Goal: Task Accomplishment & Management: Manage account settings

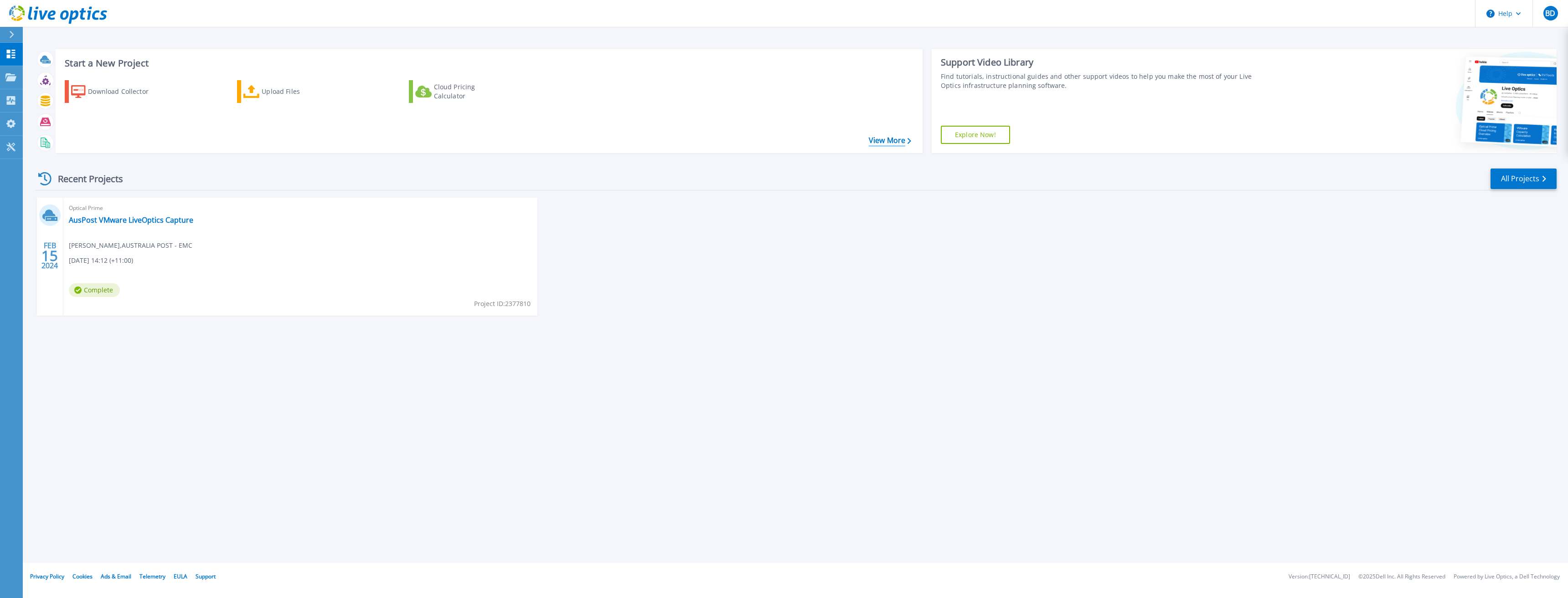
click at [881, 141] on link "View More" at bounding box center [890, 140] width 42 height 8
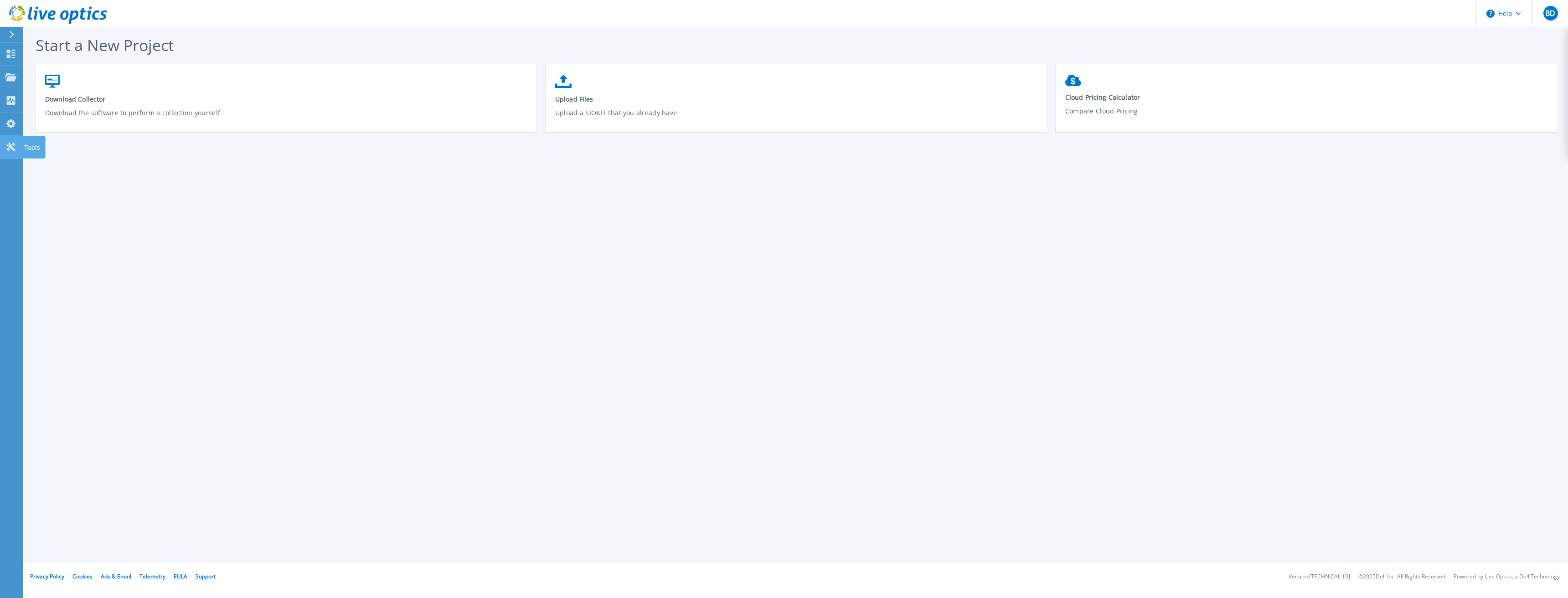
click at [11, 150] on icon at bounding box center [11, 147] width 11 height 8
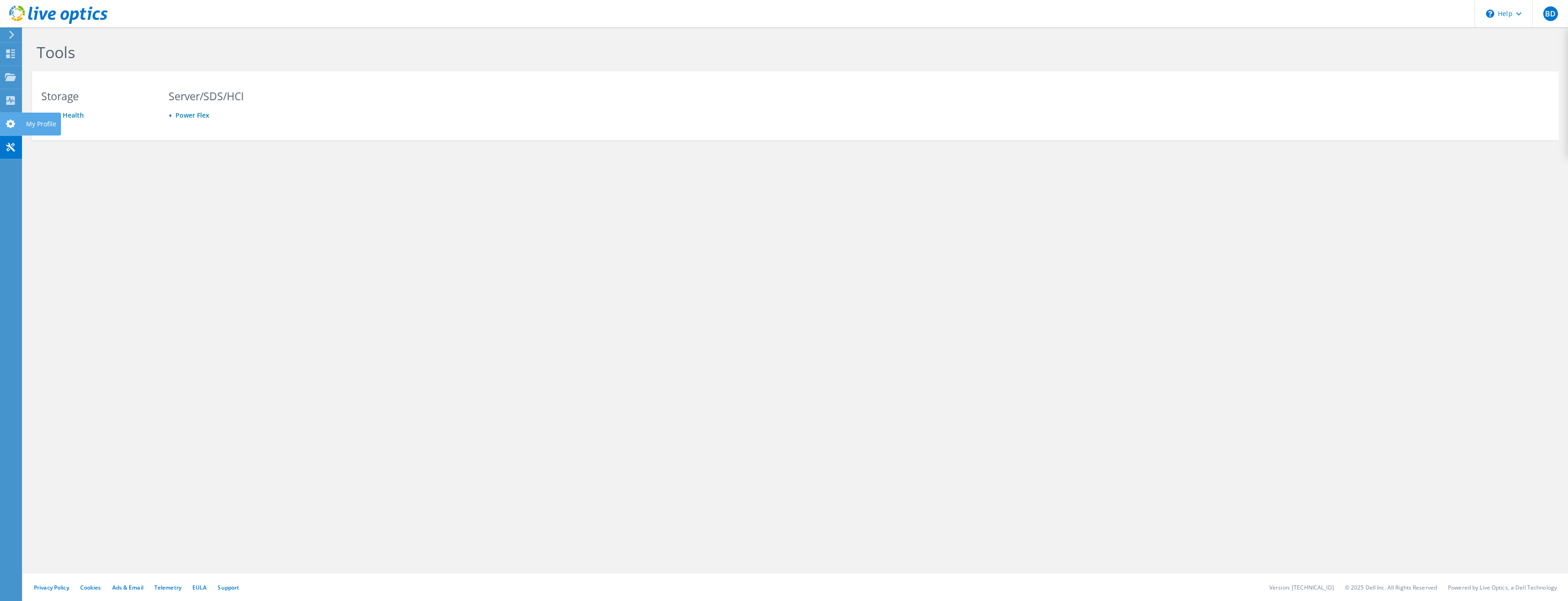
click at [13, 123] on use at bounding box center [10, 123] width 9 height 8
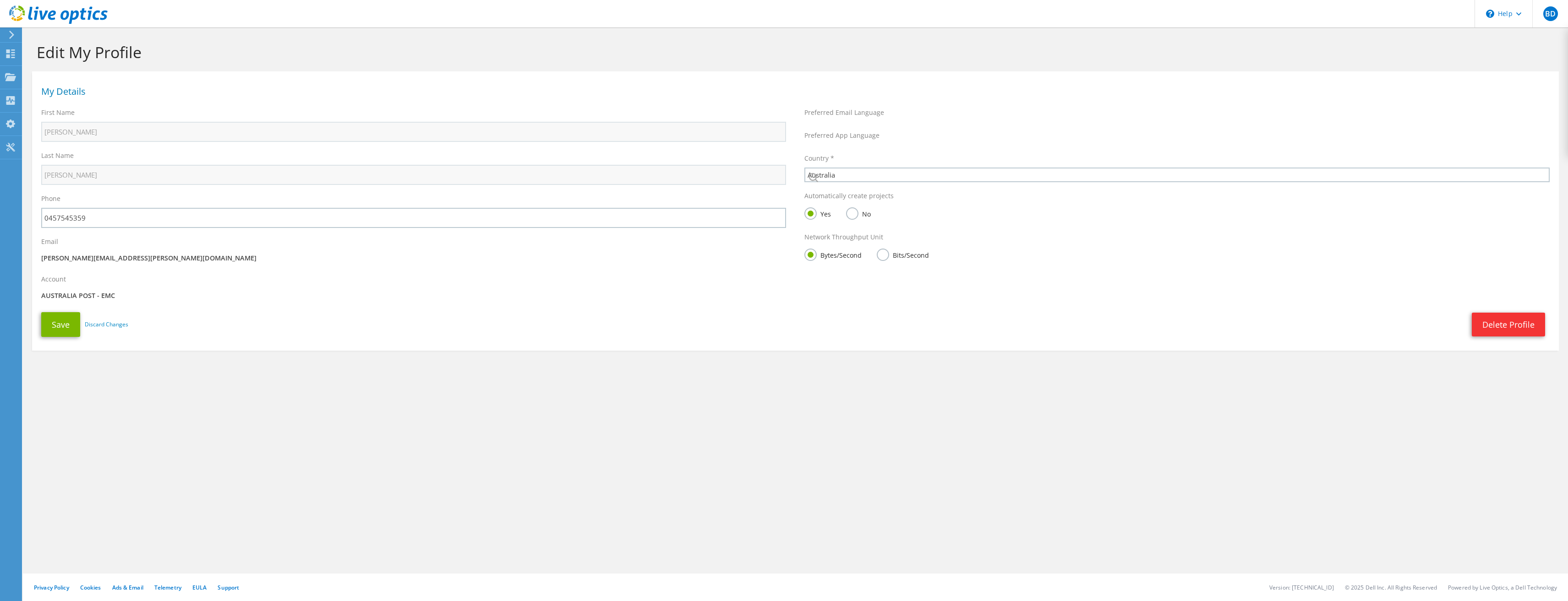
select select "12"
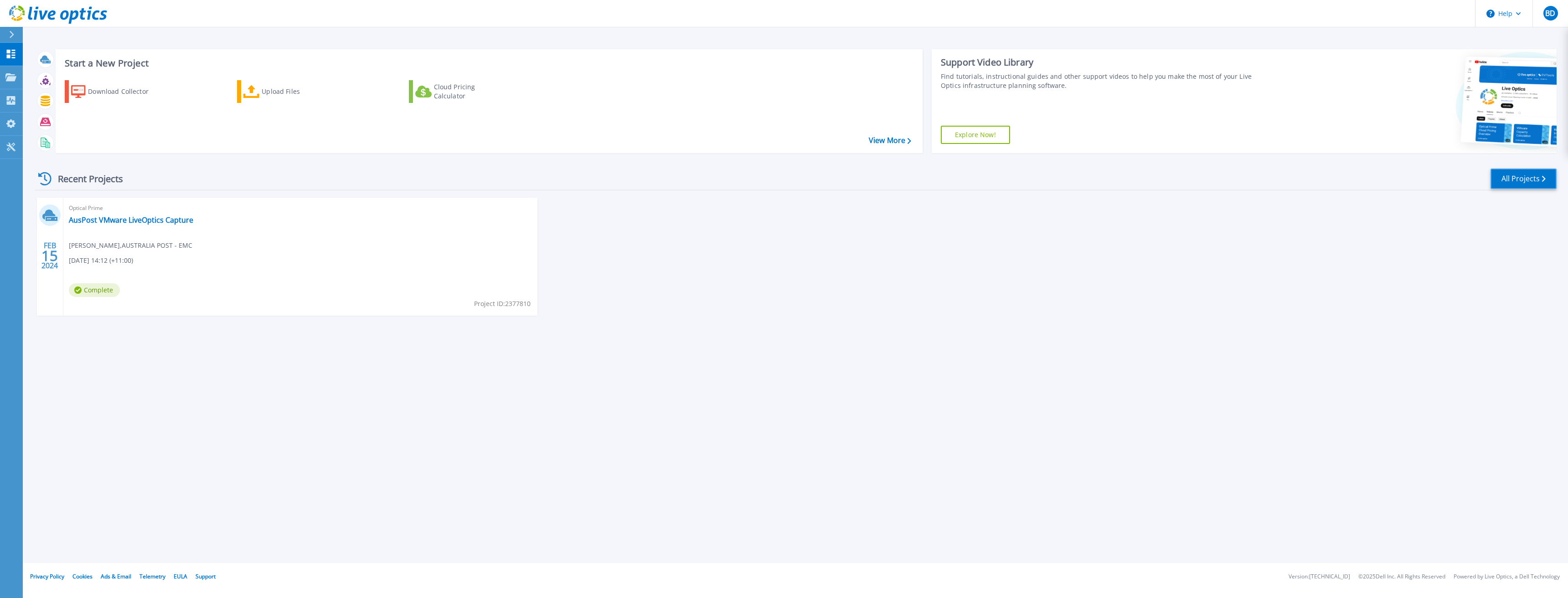
click at [1514, 184] on link "All Projects" at bounding box center [1524, 179] width 66 height 20
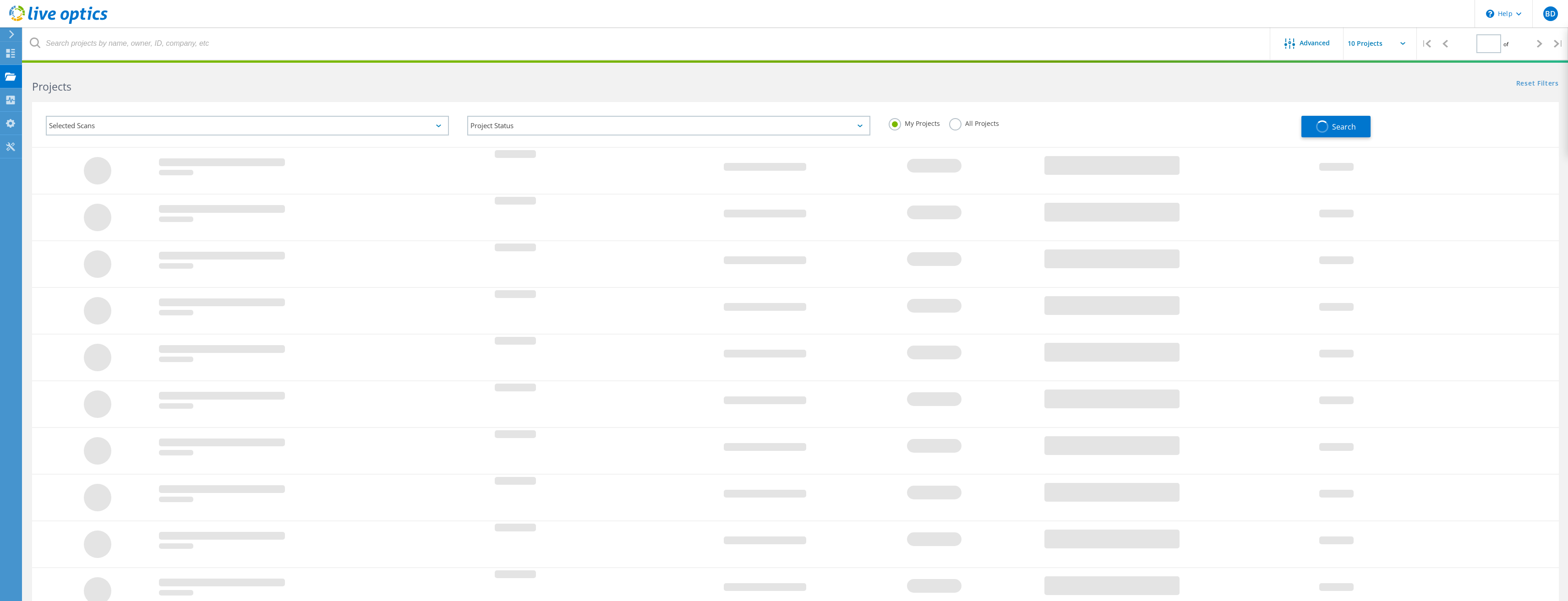
type input "1"
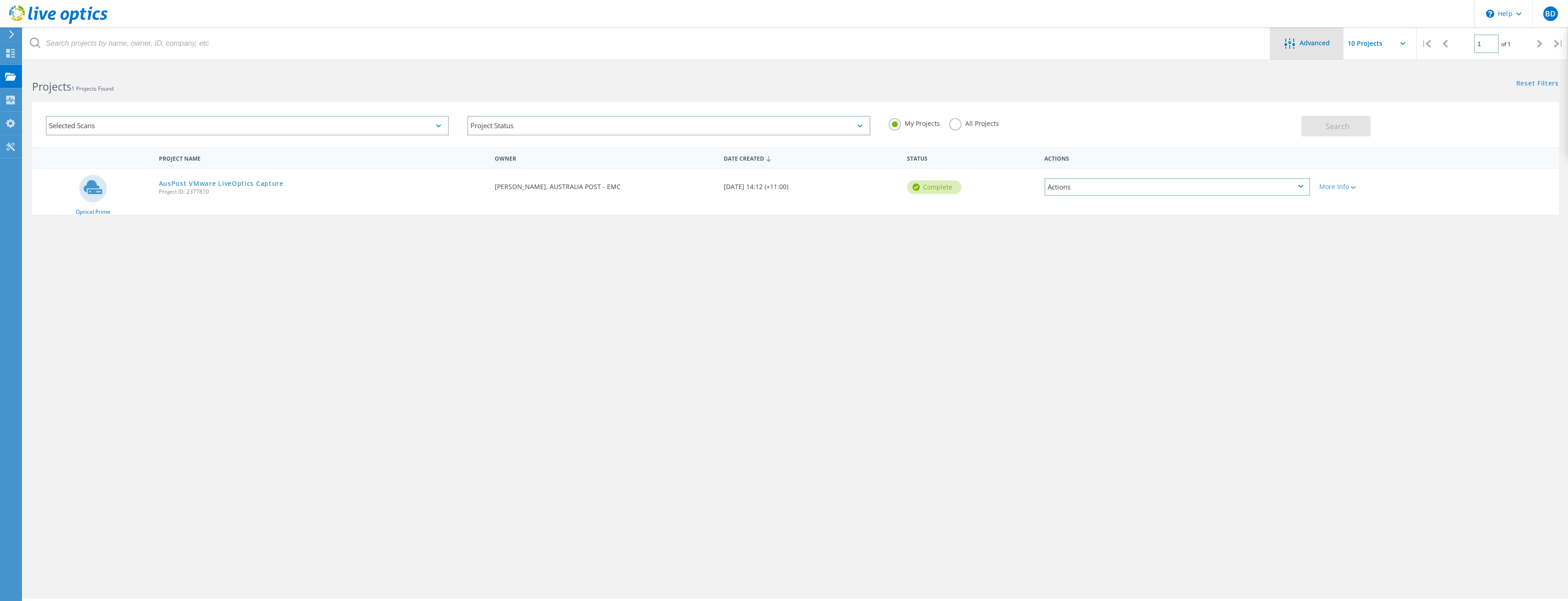
click at [1313, 45] on span "Advanced" at bounding box center [1315, 43] width 31 height 6
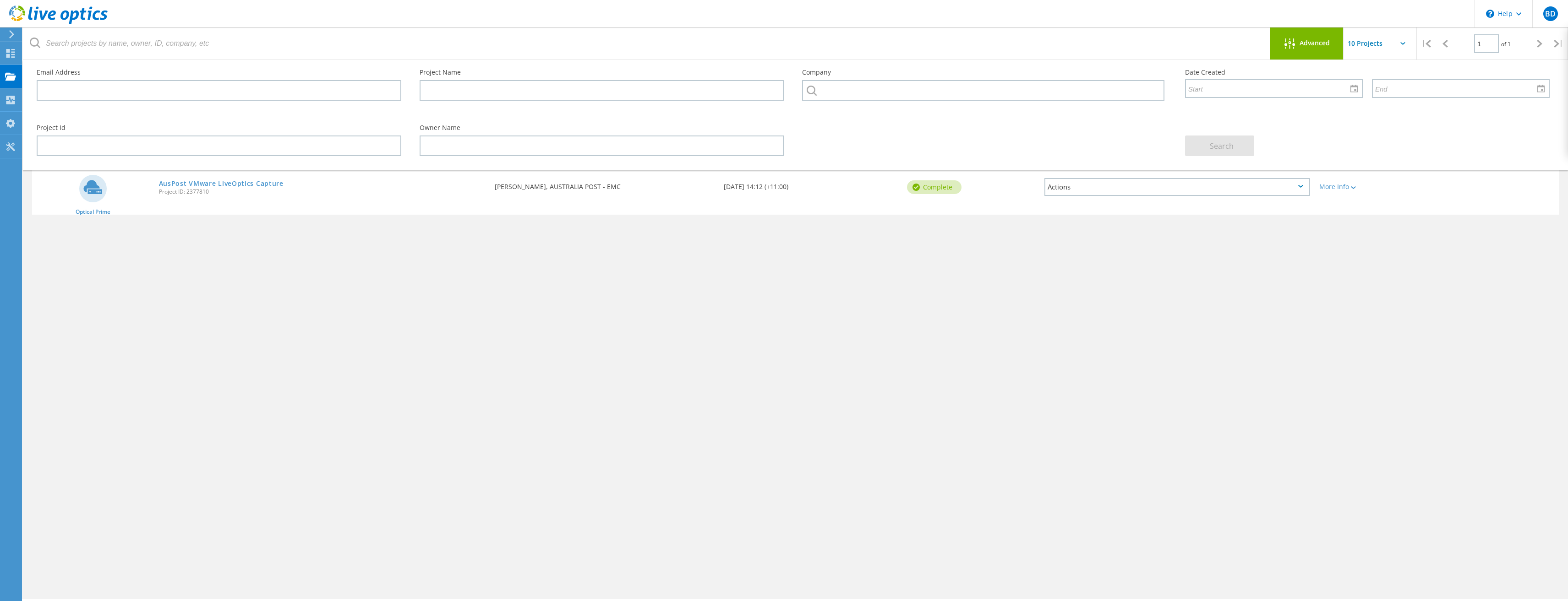
click at [964, 277] on div "Project Name Owner Date Created Status Actions Optical Prime AusPost VMware Liv…" at bounding box center [796, 266] width 1527 height 238
click at [1444, 147] on div "Search" at bounding box center [1368, 140] width 383 height 50
click at [1304, 48] on div "Advanced" at bounding box center [1306, 44] width 73 height 11
